Goal: Entertainment & Leisure: Consume media (video, audio)

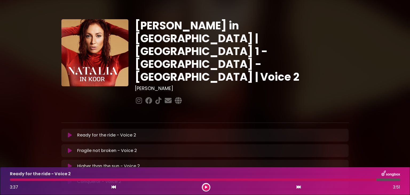
click at [11, 180] on div at bounding box center [193, 179] width 366 height 2
click at [206, 186] on icon at bounding box center [206, 186] width 2 height 3
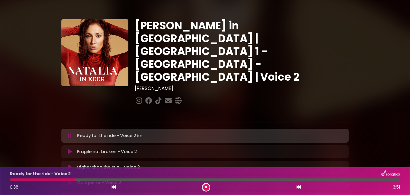
click at [12, 181] on div "Ready for the ride - Voice 2 0:38 3:51" at bounding box center [205, 180] width 396 height 21
click at [12, 181] on div "Ready for the ride - Voice 2 0:39 3:51" at bounding box center [205, 180] width 396 height 21
click at [203, 187] on button at bounding box center [206, 187] width 7 height 7
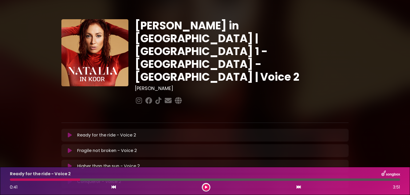
click at [10, 181] on div "Ready for the ride - Voice 2 0:41 3:51" at bounding box center [205, 180] width 396 height 21
click at [205, 187] on icon at bounding box center [206, 186] width 2 height 3
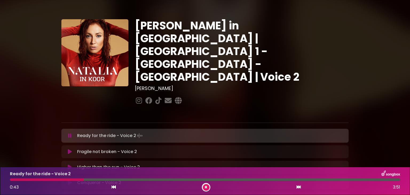
click at [205, 187] on icon at bounding box center [206, 186] width 2 height 3
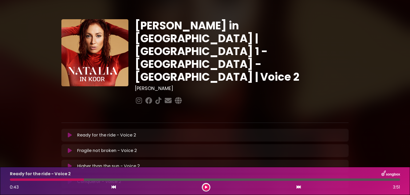
click at [11, 181] on div "Ready for the ride - Voice 2 0:43 3:51" at bounding box center [205, 180] width 396 height 21
click at [203, 188] on button at bounding box center [206, 187] width 7 height 7
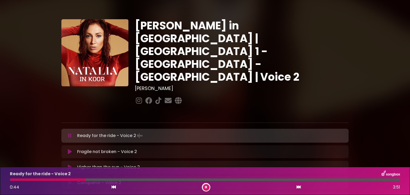
click at [205, 186] on icon at bounding box center [206, 186] width 2 height 3
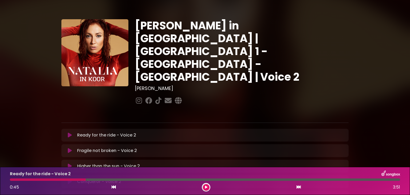
click at [14, 181] on div "Ready for the ride - Voice 2 0:45 3:51" at bounding box center [205, 180] width 396 height 21
click at [13, 180] on div at bounding box center [48, 179] width 76 height 2
click at [205, 187] on icon at bounding box center [206, 186] width 2 height 3
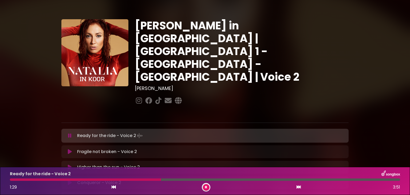
click at [206, 186] on icon at bounding box center [206, 186] width 2 height 3
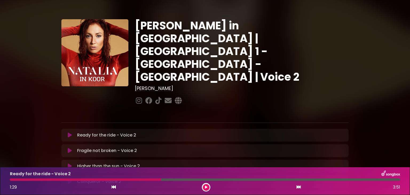
click at [12, 181] on div "Ready for the ride - Voice 2 1:29 3:51" at bounding box center [205, 180] width 396 height 21
click at [206, 186] on icon at bounding box center [206, 186] width 2 height 3
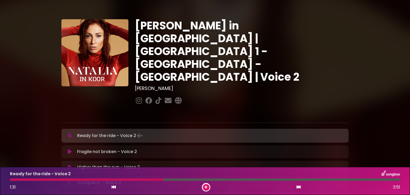
click at [206, 186] on icon at bounding box center [206, 186] width 2 height 3
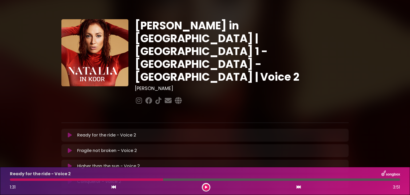
click at [15, 179] on div at bounding box center [86, 179] width 153 height 2
click at [15, 181] on div "Ready for the ride - Voice 2 1:31 3:51" at bounding box center [205, 180] width 396 height 21
click at [205, 186] on icon at bounding box center [206, 186] width 2 height 3
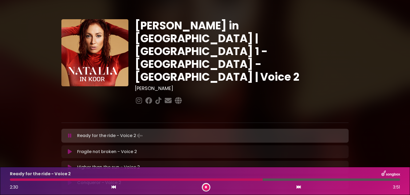
click at [205, 186] on button at bounding box center [206, 187] width 7 height 7
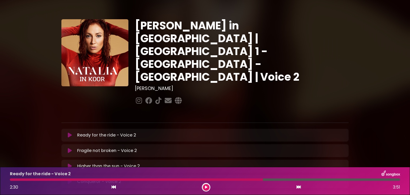
click at [13, 181] on div "Ready for the ride - Voice 2 2:30 3:51" at bounding box center [205, 180] width 396 height 21
click at [206, 186] on icon at bounding box center [206, 186] width 2 height 3
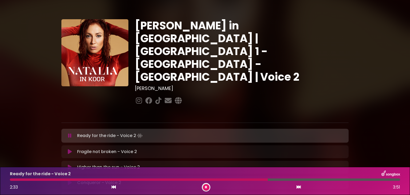
click at [11, 180] on div at bounding box center [139, 179] width 258 height 2
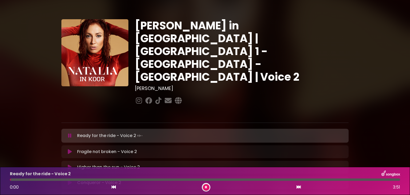
click at [11, 180] on div at bounding box center [205, 179] width 390 height 2
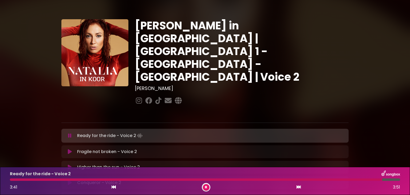
click at [206, 186] on icon at bounding box center [206, 186] width 2 height 3
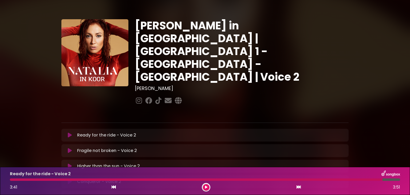
click at [14, 181] on div "Ready for the ride - Voice 2 3:41 3:51" at bounding box center [205, 180] width 396 height 21
click at [14, 182] on div "Ready for the ride - Voice 2 3:41 3:51" at bounding box center [205, 180] width 396 height 21
click at [206, 183] on div at bounding box center [206, 187] width 9 height 9
click at [205, 187] on icon at bounding box center [206, 186] width 2 height 3
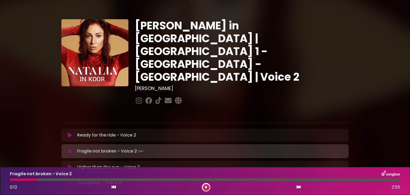
click at [206, 183] on div at bounding box center [206, 187] width 9 height 9
click at [205, 185] on div at bounding box center [206, 187] width 9 height 9
click at [205, 185] on button at bounding box center [206, 187] width 7 height 7
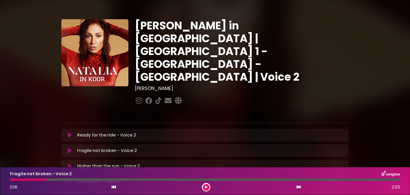
click at [204, 185] on button at bounding box center [206, 187] width 7 height 7
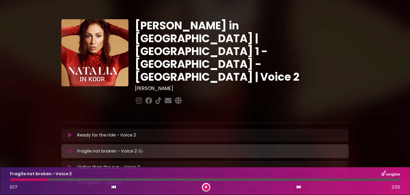
click at [12, 179] on div at bounding box center [29, 179] width 39 height 2
click at [206, 185] on button at bounding box center [206, 187] width 7 height 7
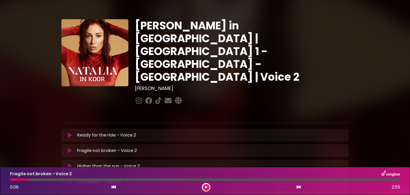
click at [10, 181] on div "Fragile not broken - Voice 2 0:08 2:55" at bounding box center [205, 180] width 396 height 21
click at [205, 185] on button at bounding box center [206, 187] width 7 height 7
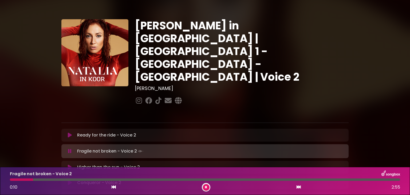
click at [207, 187] on button at bounding box center [206, 187] width 7 height 7
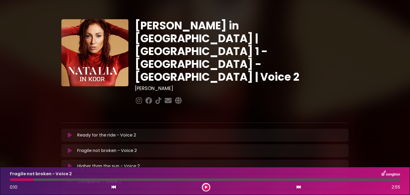
click at [11, 179] on div at bounding box center [22, 179] width 24 height 2
click at [11, 181] on div "Fragile not broken - Voice 2 0:10 2:55" at bounding box center [205, 180] width 396 height 21
click at [206, 187] on icon at bounding box center [206, 186] width 2 height 3
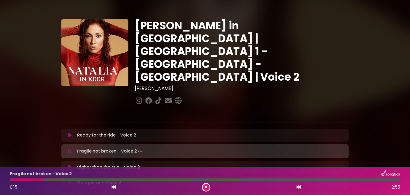
click at [206, 187] on icon at bounding box center [206, 186] width 2 height 3
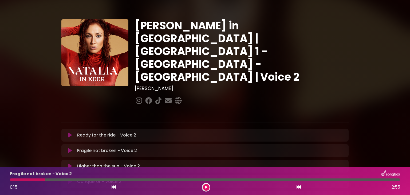
click at [11, 179] on div at bounding box center [27, 179] width 35 height 2
click at [203, 186] on button at bounding box center [206, 187] width 7 height 7
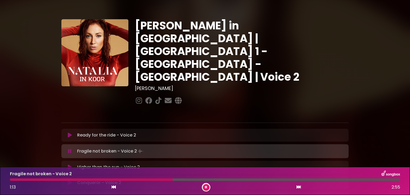
click at [203, 186] on button at bounding box center [206, 187] width 7 height 7
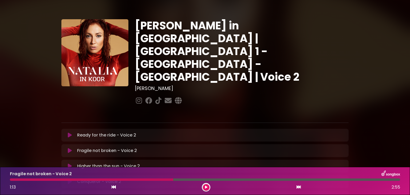
drag, startPoint x: 11, startPoint y: 180, endPoint x: 5, endPoint y: 184, distance: 7.4
click at [5, 184] on div "Fragile not broken - Voice 2 1:13 2:55" at bounding box center [205, 181] width 410 height 28
click at [13, 179] on div at bounding box center [91, 179] width 163 height 2
click at [206, 188] on icon at bounding box center [206, 186] width 2 height 3
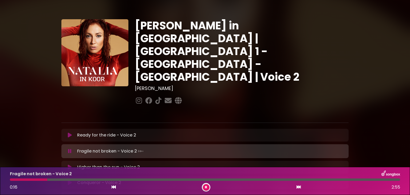
click at [206, 188] on icon at bounding box center [206, 186] width 2 height 3
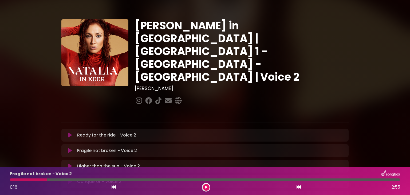
click at [10, 181] on div "Fragile not broken - Voice 2 0:16 2:55" at bounding box center [205, 180] width 396 height 21
click at [203, 186] on button at bounding box center [206, 187] width 7 height 7
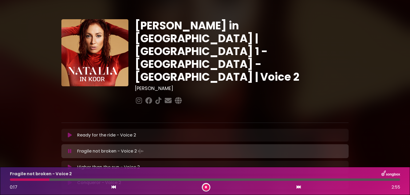
click at [203, 185] on button at bounding box center [206, 187] width 7 height 7
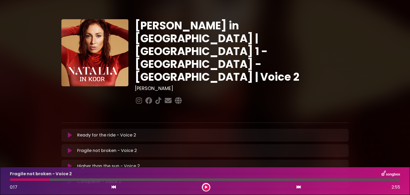
click at [10, 180] on div at bounding box center [30, 179] width 40 height 2
click at [205, 187] on icon at bounding box center [206, 186] width 2 height 3
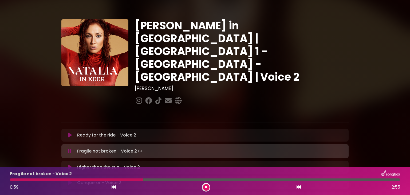
click at [202, 187] on div at bounding box center [206, 187] width 9 height 9
click at [206, 186] on icon at bounding box center [206, 186] width 2 height 3
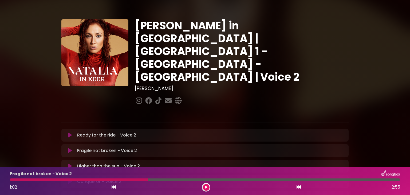
click at [11, 180] on div at bounding box center [79, 179] width 138 height 2
click at [207, 187] on icon at bounding box center [206, 186] width 2 height 3
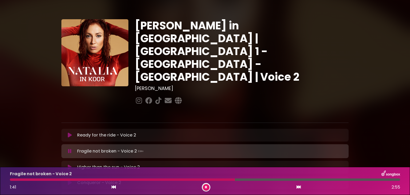
click at [207, 187] on icon at bounding box center [206, 186] width 2 height 3
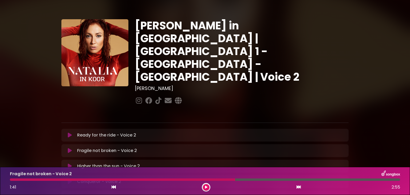
click at [11, 180] on div at bounding box center [122, 179] width 225 height 2
click at [206, 187] on icon at bounding box center [206, 186] width 2 height 3
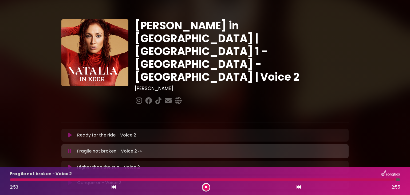
click at [208, 192] on div "Fragile not broken - Voice 2 2:53 2:55" at bounding box center [205, 181] width 410 height 28
click at [206, 186] on icon at bounding box center [206, 186] width 2 height 3
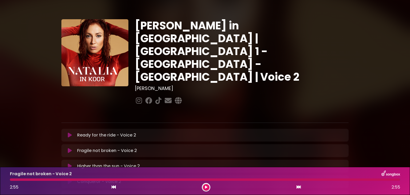
click at [11, 179] on div at bounding box center [205, 179] width 390 height 2
click at [206, 187] on icon at bounding box center [206, 186] width 2 height 3
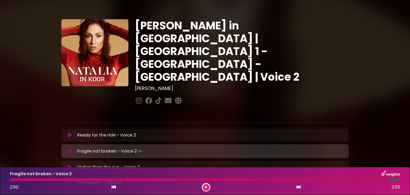
click at [210, 190] on div "2:50 2:55" at bounding box center [205, 187] width 396 height 9
click at [204, 187] on button at bounding box center [206, 187] width 7 height 7
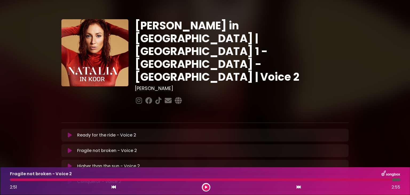
click at [11, 180] on div at bounding box center [201, 179] width 382 height 2
click at [207, 186] on button at bounding box center [206, 187] width 7 height 7
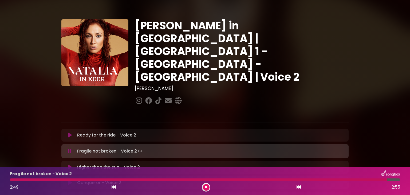
click at [204, 186] on button at bounding box center [206, 187] width 7 height 7
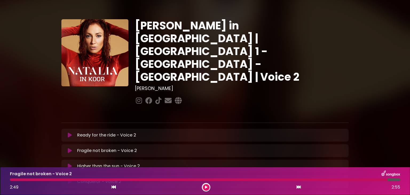
click at [11, 180] on div at bounding box center [198, 179] width 377 height 2
click at [205, 186] on icon at bounding box center [206, 186] width 2 height 3
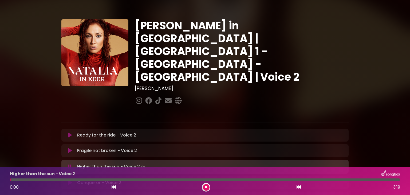
click at [205, 186] on icon at bounding box center [206, 186] width 2 height 3
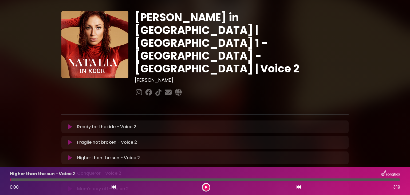
scroll to position [8, 0]
click at [70, 140] on icon at bounding box center [70, 142] width 4 height 5
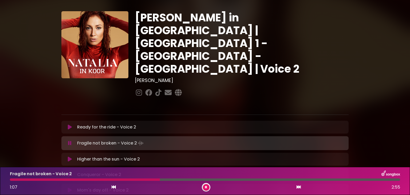
click at [206, 187] on icon at bounding box center [206, 186] width 2 height 3
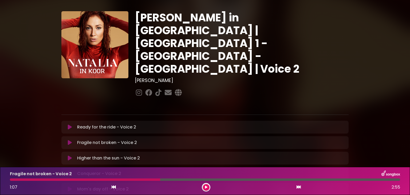
click at [12, 181] on div "Fragile not broken - Voice 2 1:07 2:55" at bounding box center [205, 180] width 396 height 21
click at [12, 180] on div at bounding box center [85, 179] width 150 height 2
click at [206, 185] on icon at bounding box center [206, 186] width 2 height 3
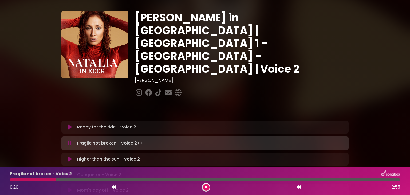
click at [206, 185] on icon at bounding box center [206, 186] width 2 height 3
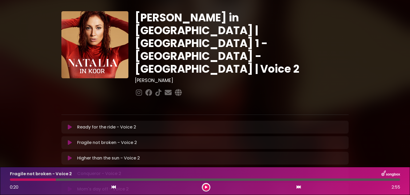
click at [11, 179] on div at bounding box center [33, 179] width 46 height 2
click at [205, 187] on icon at bounding box center [206, 186] width 2 height 3
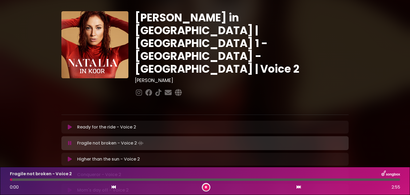
click at [12, 179] on div at bounding box center [11, 179] width 2 height 2
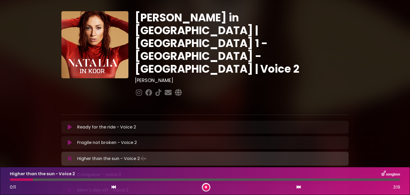
drag, startPoint x: 204, startPoint y: 188, endPoint x: 207, endPoint y: 188, distance: 3.5
click at [207, 188] on button at bounding box center [206, 187] width 7 height 7
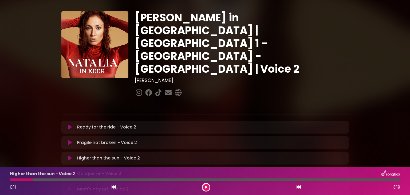
click at [207, 188] on button at bounding box center [206, 187] width 7 height 7
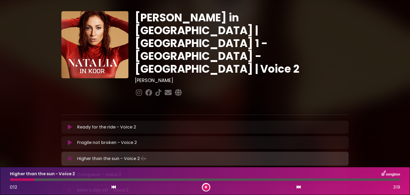
click at [207, 188] on button at bounding box center [206, 187] width 7 height 7
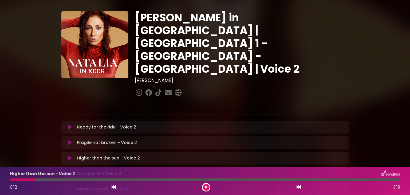
click at [207, 188] on button at bounding box center [206, 187] width 7 height 7
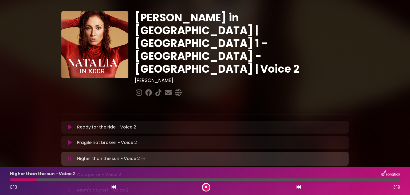
click at [207, 188] on button at bounding box center [206, 187] width 7 height 7
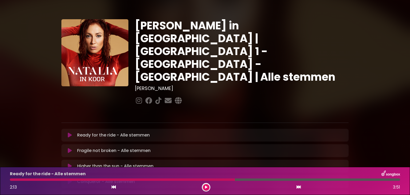
scroll to position [29, 0]
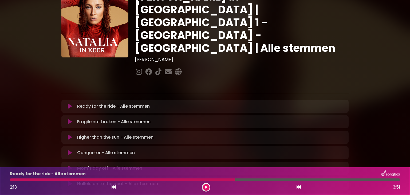
click at [12, 180] on div at bounding box center [122, 179] width 225 height 2
click at [206, 188] on icon at bounding box center [206, 186] width 2 height 3
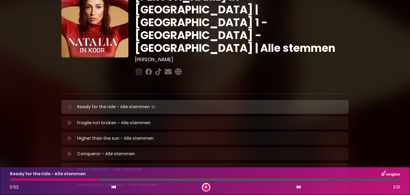
click at [208, 190] on div at bounding box center [206, 187] width 9 height 9
click at [206, 186] on icon at bounding box center [206, 186] width 2 height 3
